Goal: Find specific page/section: Find specific page/section

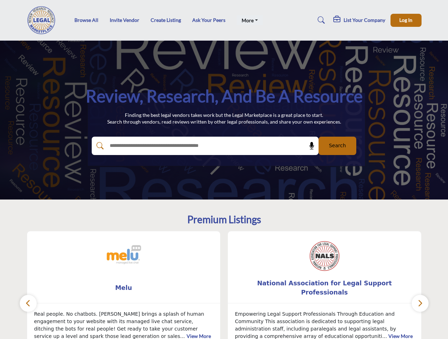
click at [248, 20] on link "More" at bounding box center [250, 20] width 26 height 10
click at [406, 20] on span "Log In" at bounding box center [405, 20] width 13 height 6
click at [309, 146] on icon at bounding box center [311, 145] width 7 height 7
click at [224, 285] on div "National Association for Legal Support Professionals ... View More 21 21 Follow…" at bounding box center [324, 300] width 201 height 138
click at [124, 287] on span "Melu" at bounding box center [124, 287] width 172 height 9
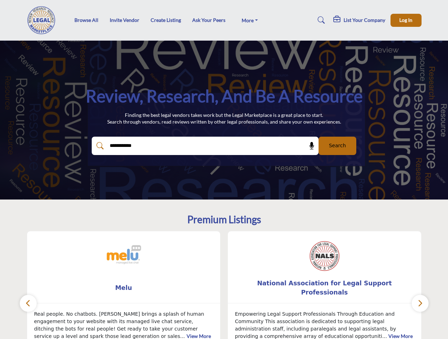
type input "**********"
click at [324, 287] on span "National Association for Legal Support Professionals" at bounding box center [324, 287] width 172 height 19
click at [28, 303] on icon "button" at bounding box center [28, 302] width 6 height 9
click at [420, 303] on icon "button" at bounding box center [420, 302] width 6 height 9
